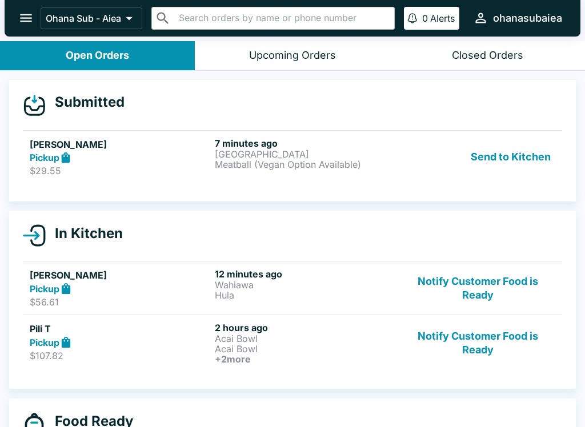
click at [447, 285] on button "Notify Customer Food is Ready" at bounding box center [478, 288] width 155 height 39
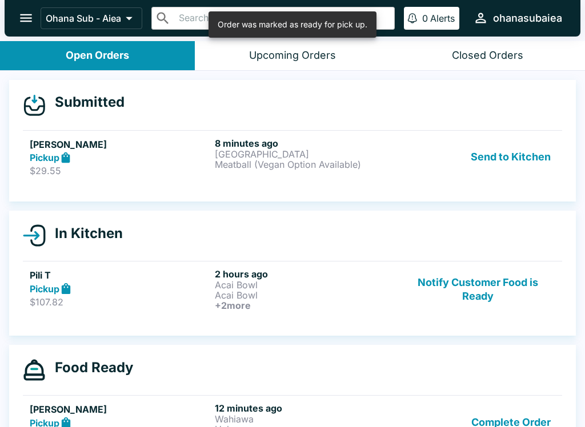
click at [442, 286] on button "Notify Customer Food is Ready" at bounding box center [478, 290] width 155 height 42
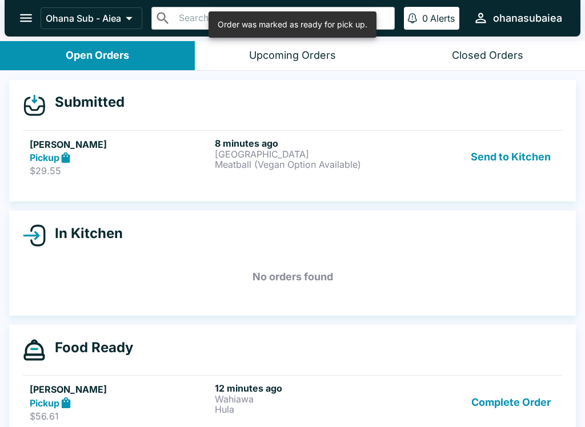
click at [533, 171] on button "Send to Kitchen" at bounding box center [510, 157] width 89 height 39
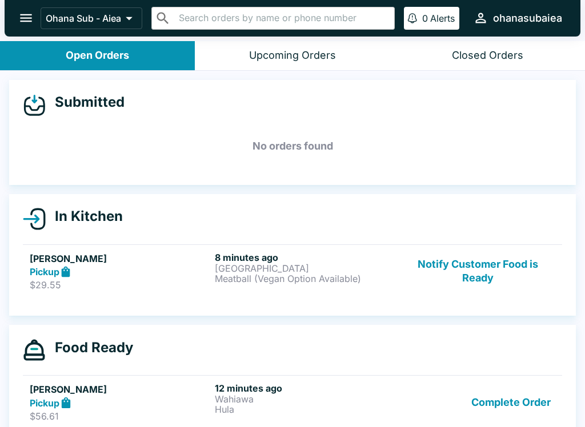
click at [462, 265] on button "Notify Customer Food is Ready" at bounding box center [478, 271] width 155 height 39
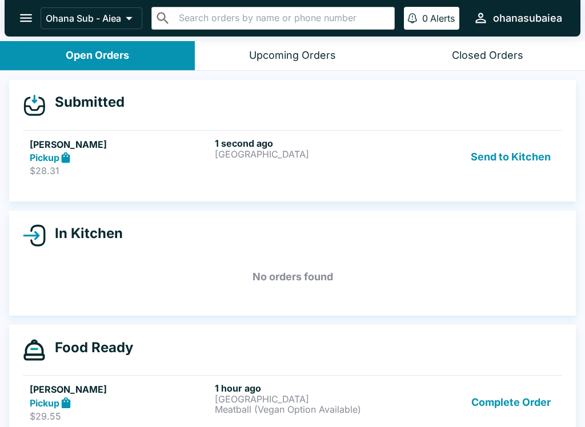
click at [518, 150] on button "Send to Kitchen" at bounding box center [510, 157] width 89 height 39
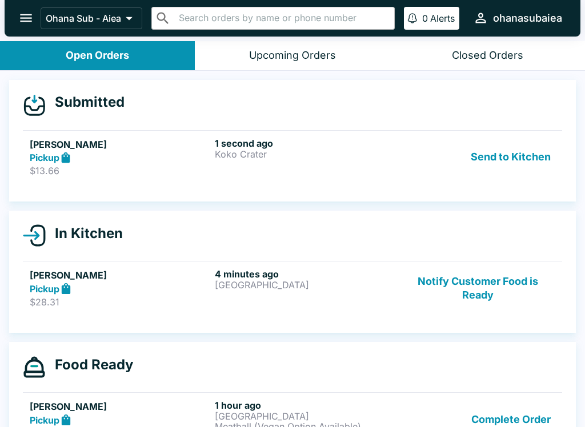
click at [499, 174] on button "Send to Kitchen" at bounding box center [510, 157] width 89 height 39
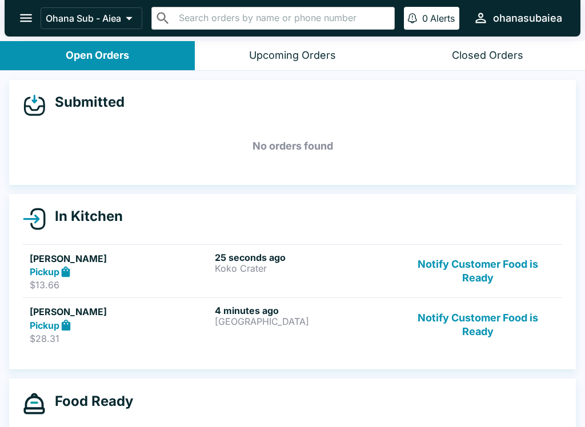
click at [502, 275] on button "Notify Customer Food is Ready" at bounding box center [478, 271] width 155 height 39
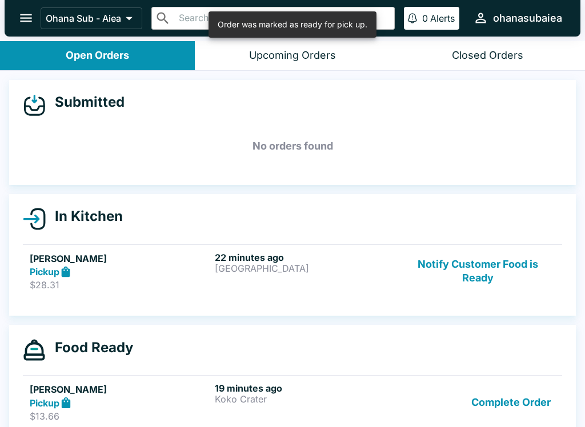
click at [470, 275] on button "Notify Customer Food is Ready" at bounding box center [478, 271] width 155 height 39
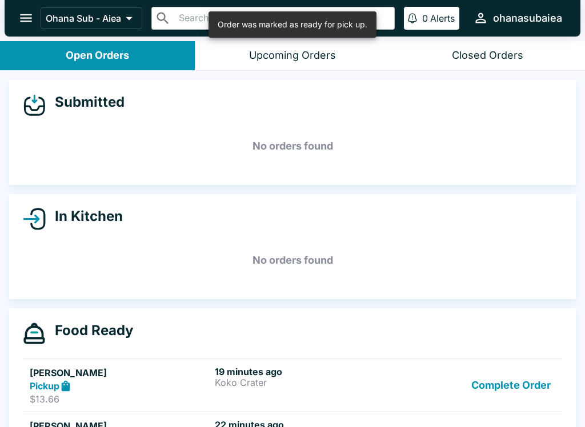
click at [525, 381] on button "Complete Order" at bounding box center [511, 385] width 89 height 39
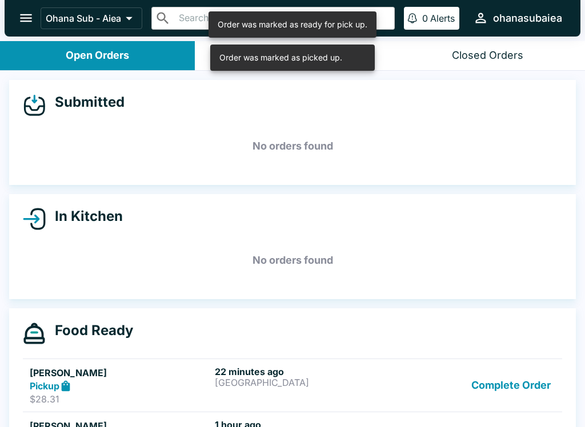
click at [513, 376] on button "Complete Order" at bounding box center [511, 385] width 89 height 39
click at [516, 378] on button "Complete Order" at bounding box center [511, 385] width 89 height 39
click at [520, 389] on button "Complete Order" at bounding box center [511, 385] width 89 height 39
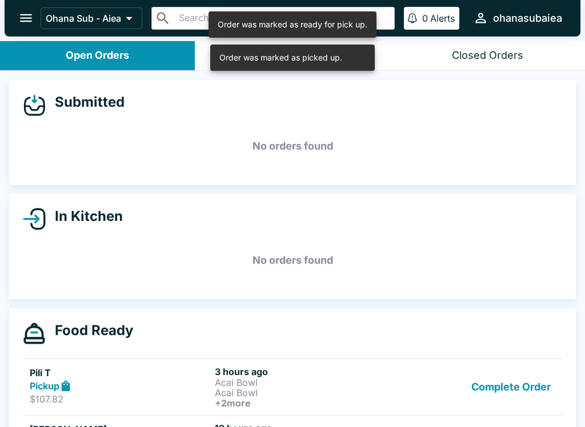
click at [521, 385] on button "Complete Order" at bounding box center [511, 387] width 89 height 42
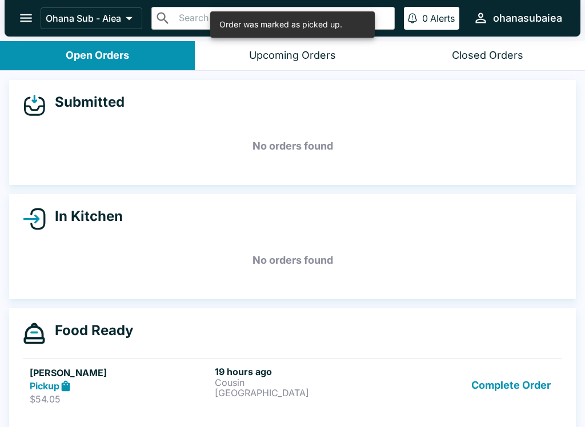
click at [509, 391] on button "Complete Order" at bounding box center [511, 385] width 89 height 39
